Goal: Transaction & Acquisition: Purchase product/service

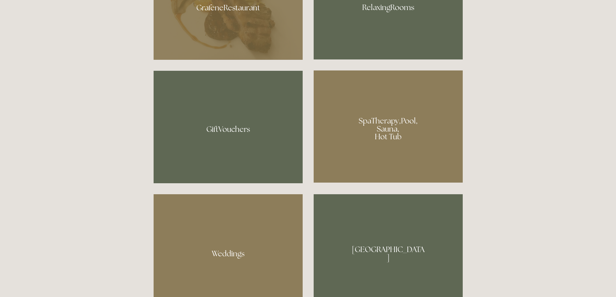
scroll to position [518, 0]
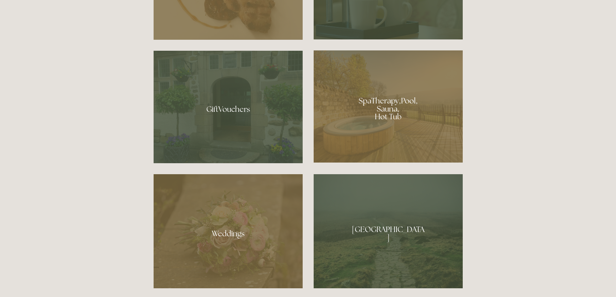
click at [213, 104] on div at bounding box center [228, 107] width 149 height 113
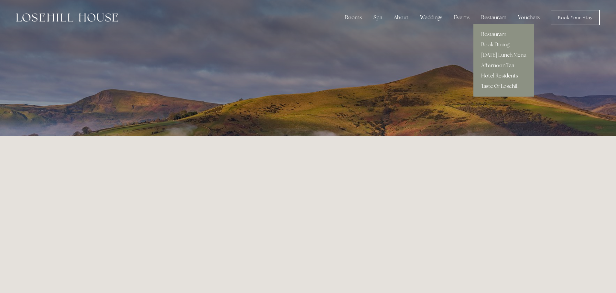
click at [501, 85] on link "Taste Of Losehill" at bounding box center [504, 86] width 61 height 10
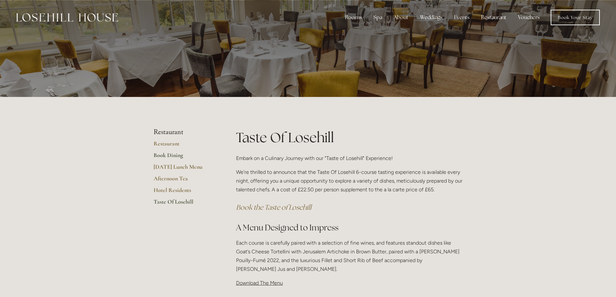
click at [172, 153] on link "Book Dining" at bounding box center [185, 158] width 62 height 12
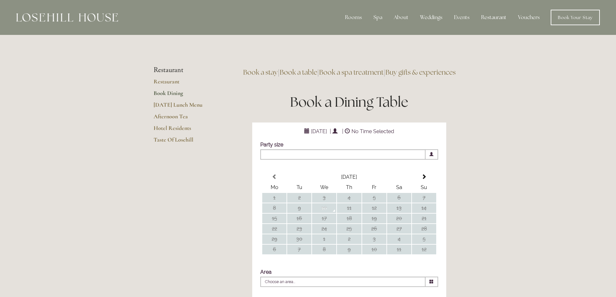
scroll to position [65, 0]
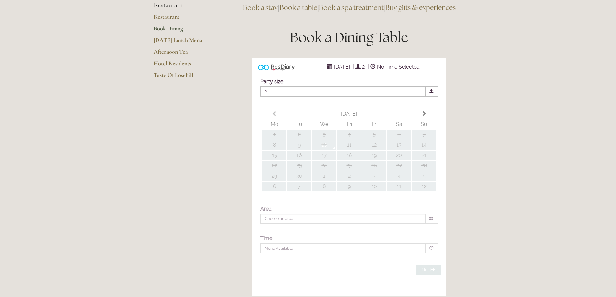
type input "Any Area"
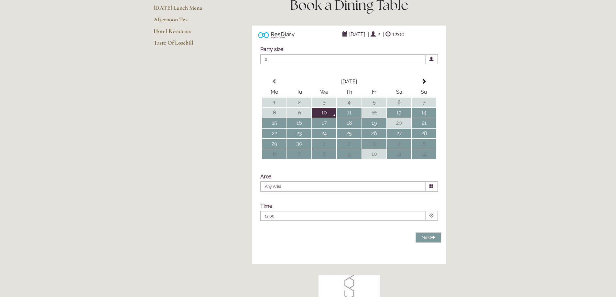
scroll to position [0, 0]
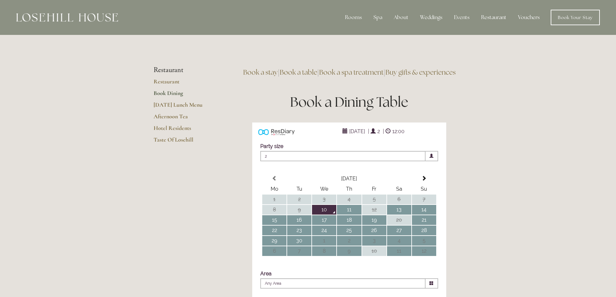
click at [528, 16] on link "Vouchers" at bounding box center [529, 17] width 32 height 13
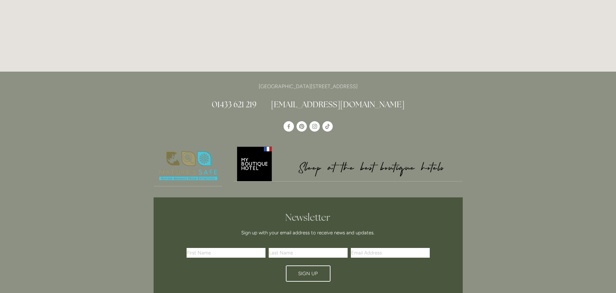
scroll to position [1217, 0]
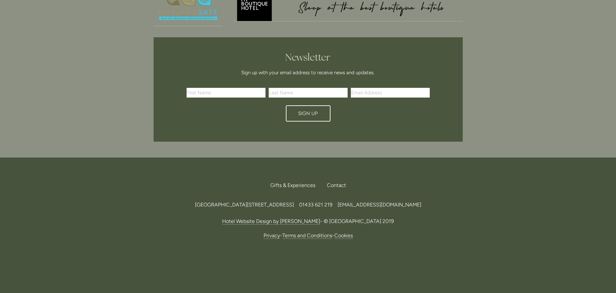
drag, startPoint x: 311, startPoint y: 204, endPoint x: 263, endPoint y: 207, distance: 48.3
click at [263, 207] on span "[GEOGRAPHIC_DATA][STREET_ADDRESS]" at bounding box center [244, 204] width 99 height 6
copy span "[STREET_ADDRESS]"
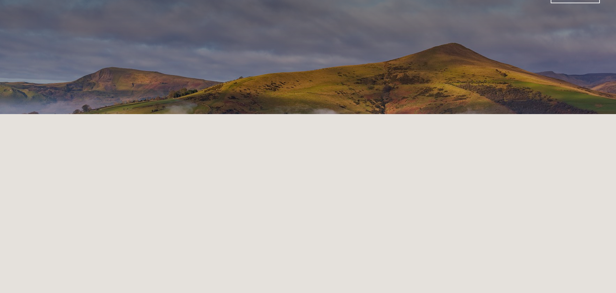
scroll to position [32, 0]
